Goal: Task Accomplishment & Management: Manage account settings

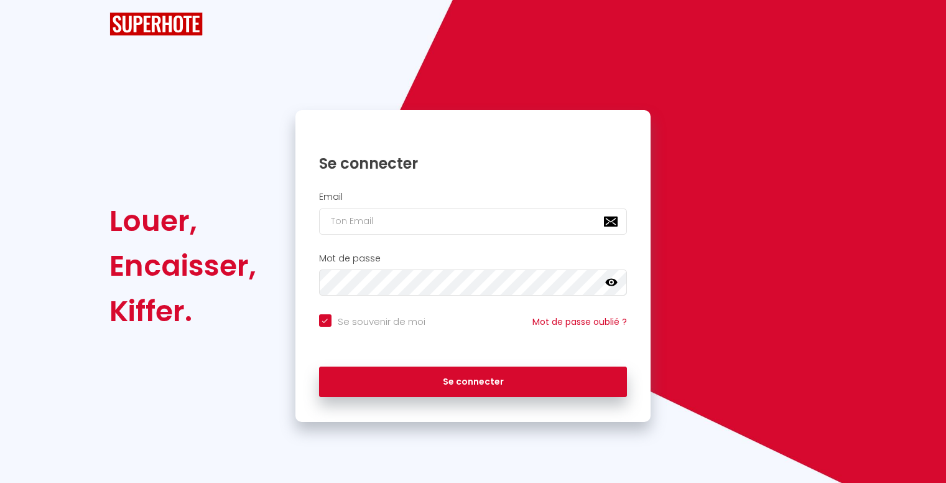
checkbox input "true"
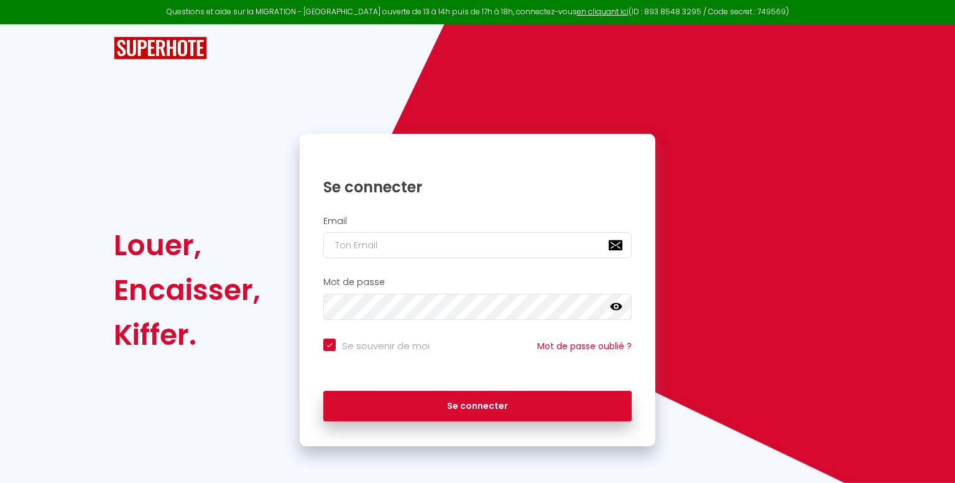
type input "[EMAIL_ADDRESS][DOMAIN_NAME]"
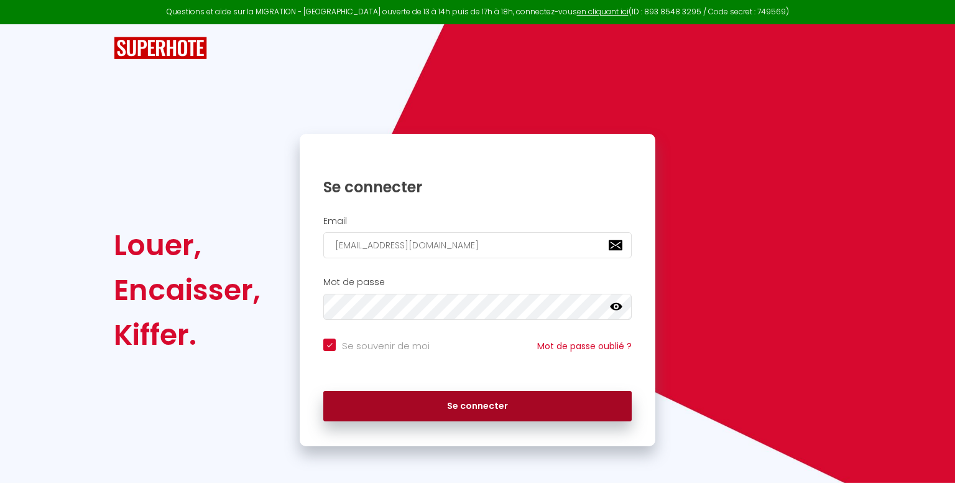
click at [524, 397] on button "Se connecter" at bounding box center [477, 406] width 309 height 31
checkbox input "true"
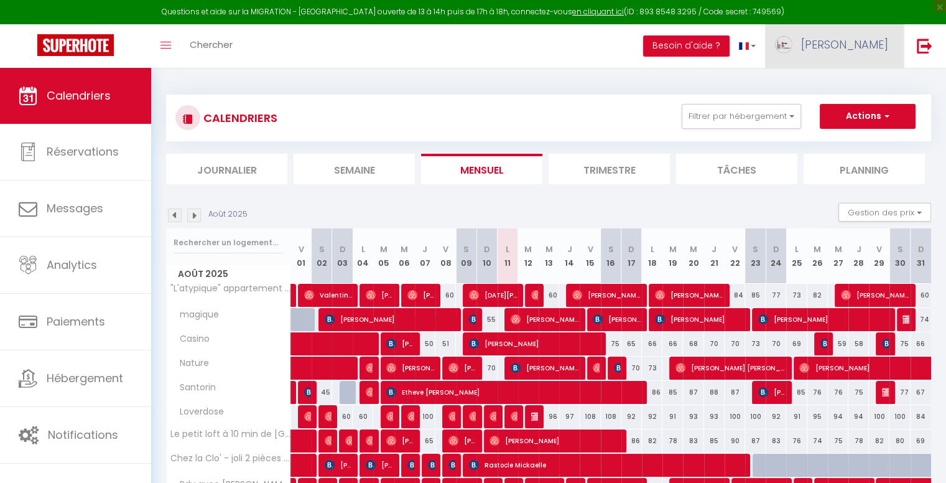
click at [860, 47] on span "[PERSON_NAME]" at bounding box center [844, 45] width 87 height 16
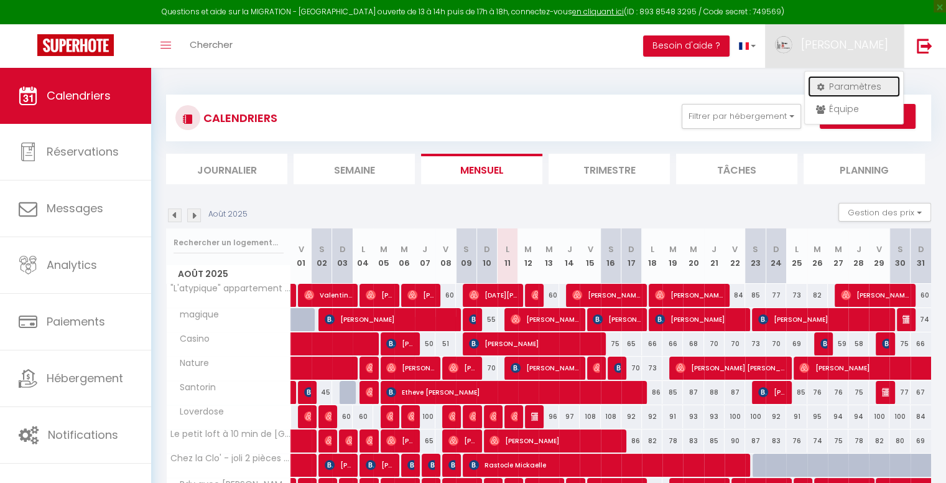
click at [853, 86] on link "Paramètres" at bounding box center [854, 86] width 92 height 21
select select "fr"
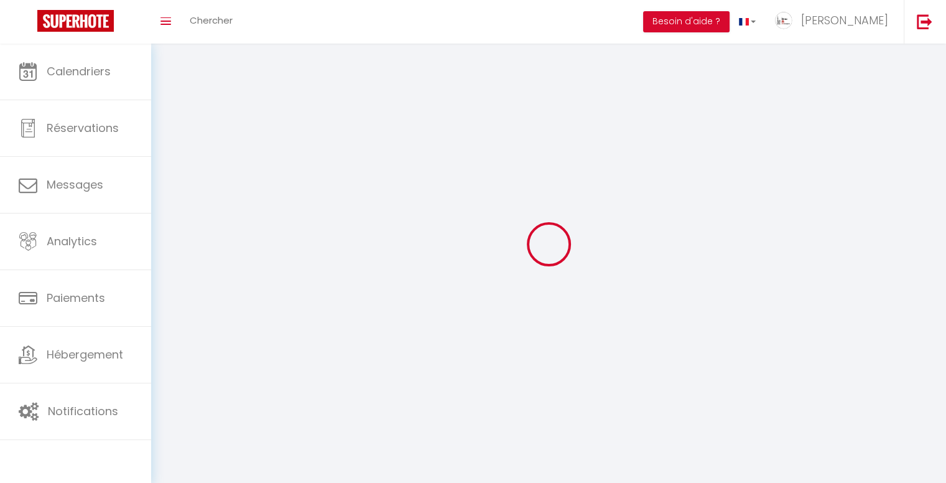
type input "[PERSON_NAME]"
type input "Lang"
type input "0623027297"
type input "Stras & Conciergerie - [STREET_ADDRESS]"
type input "67310"
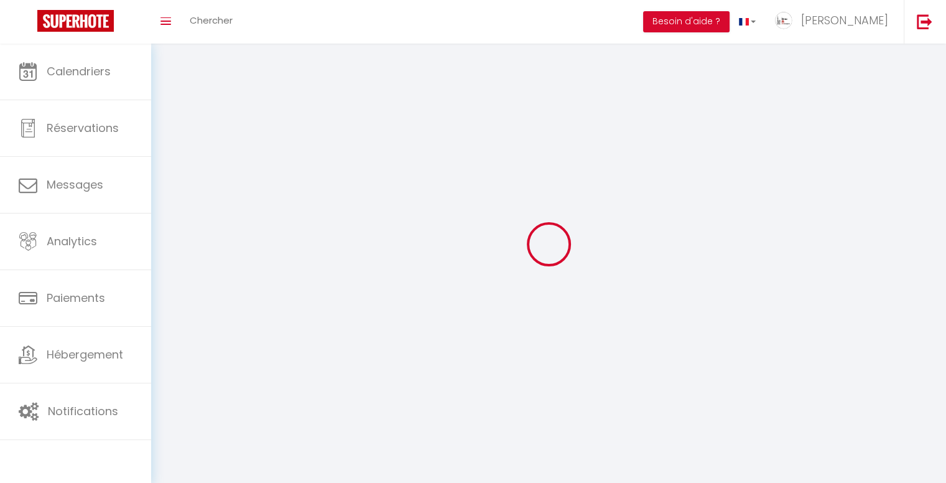
type input "WESTHOFFEN"
type input "eUW8xofWHe11hW8raRhqsmN4p"
type input "K3dJMZRy5zbCwbPAnexnhvLgl"
type input "[URL][DOMAIN_NAME]"
select select "28"
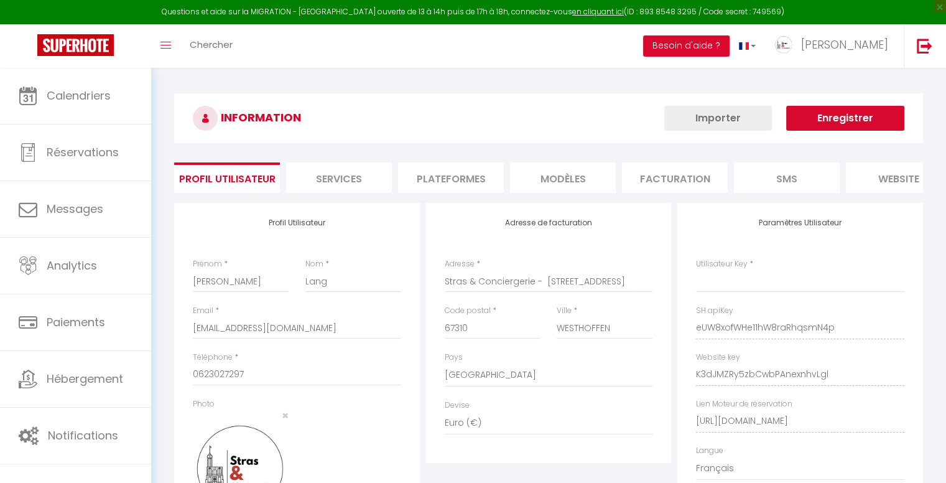
type input "eUW8xofWHe11hW8raRhqsmN4p"
type input "K3dJMZRy5zbCwbPAnexnhvLgl"
type input "[URL][DOMAIN_NAME]"
select select "fr"
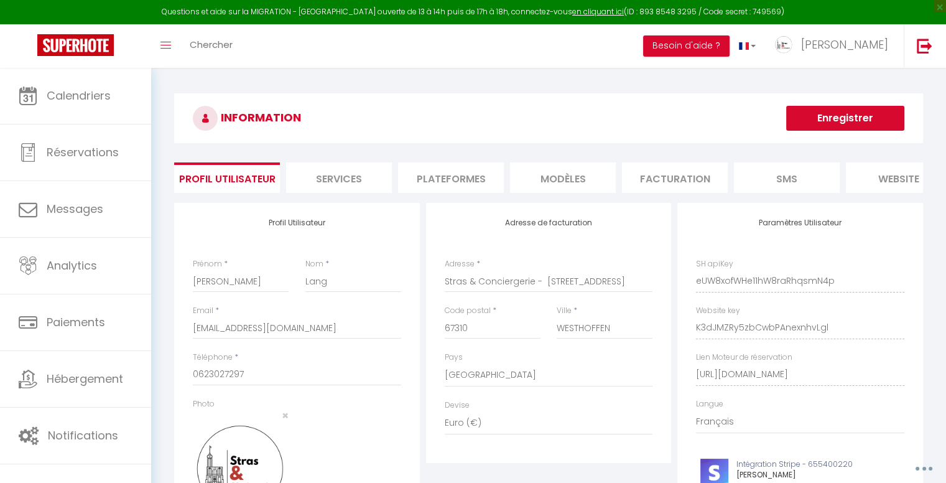
click at [451, 185] on li "Plateformes" at bounding box center [451, 177] width 106 height 30
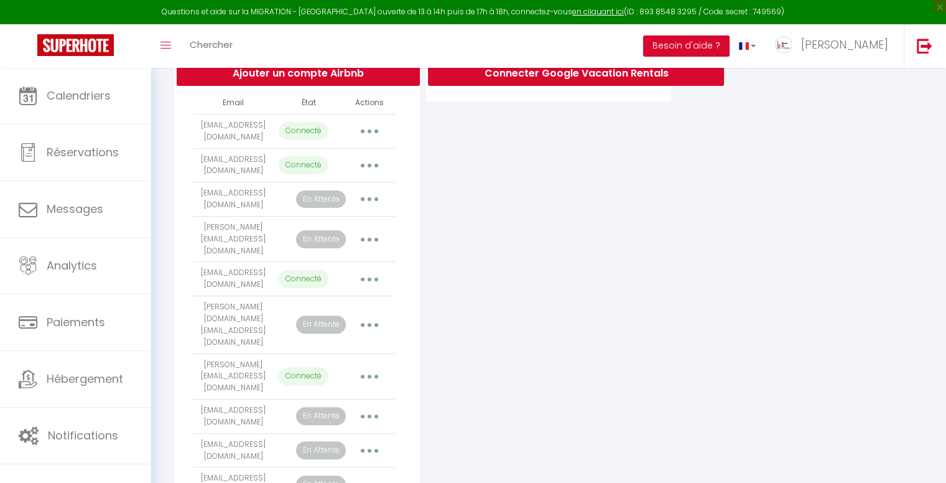
scroll to position [242, 0]
